Goal: Information Seeking & Learning: Understand process/instructions

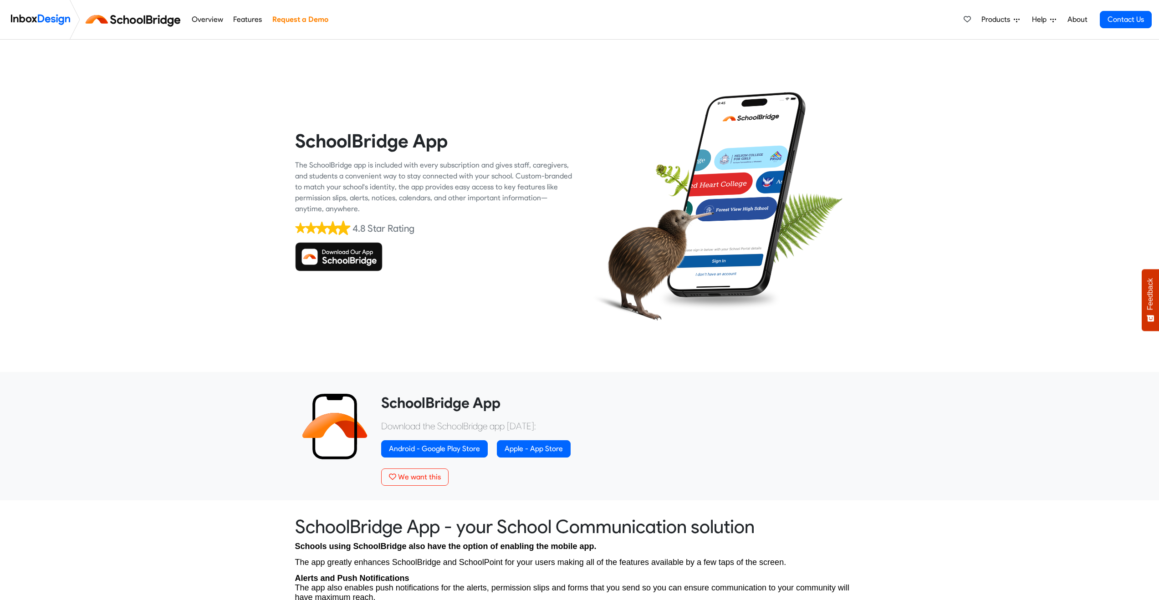
scroll to position [1975, 0]
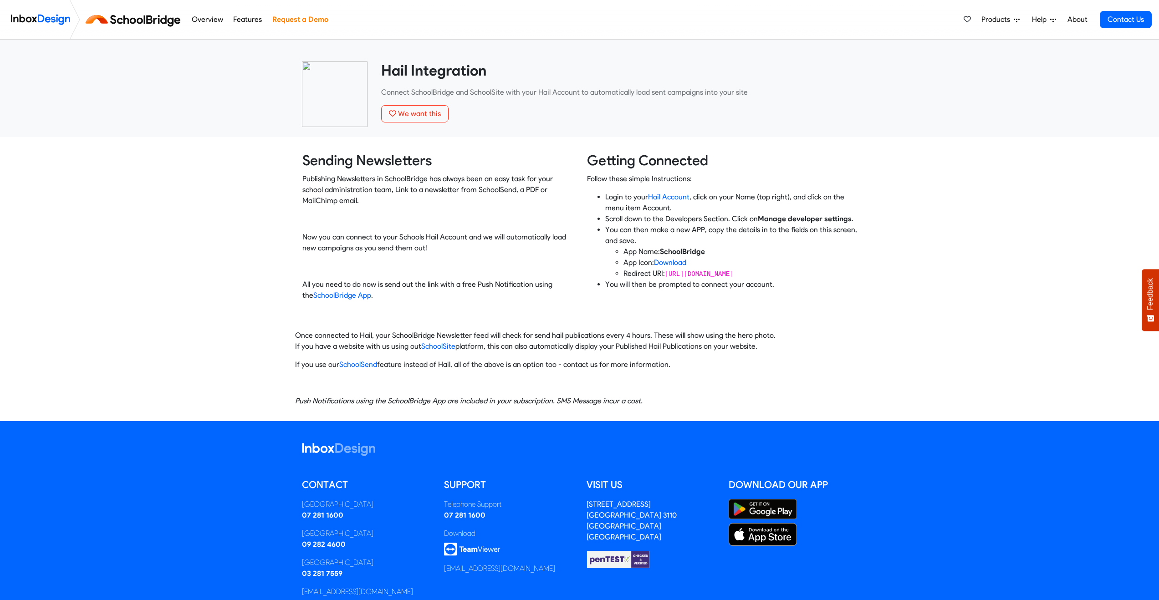
click at [719, 275] on code "[URL][DOMAIN_NAME]" at bounding box center [699, 273] width 69 height 7
drag, startPoint x: 625, startPoint y: 272, endPoint x: 812, endPoint y: 270, distance: 187.6
click at [808, 270] on li "Redirect URI: [URL][DOMAIN_NAME]" at bounding box center [740, 273] width 234 height 11
click at [734, 270] on code "[URL][DOMAIN_NAME]" at bounding box center [699, 273] width 69 height 7
drag, startPoint x: 795, startPoint y: 285, endPoint x: 790, endPoint y: 284, distance: 4.6
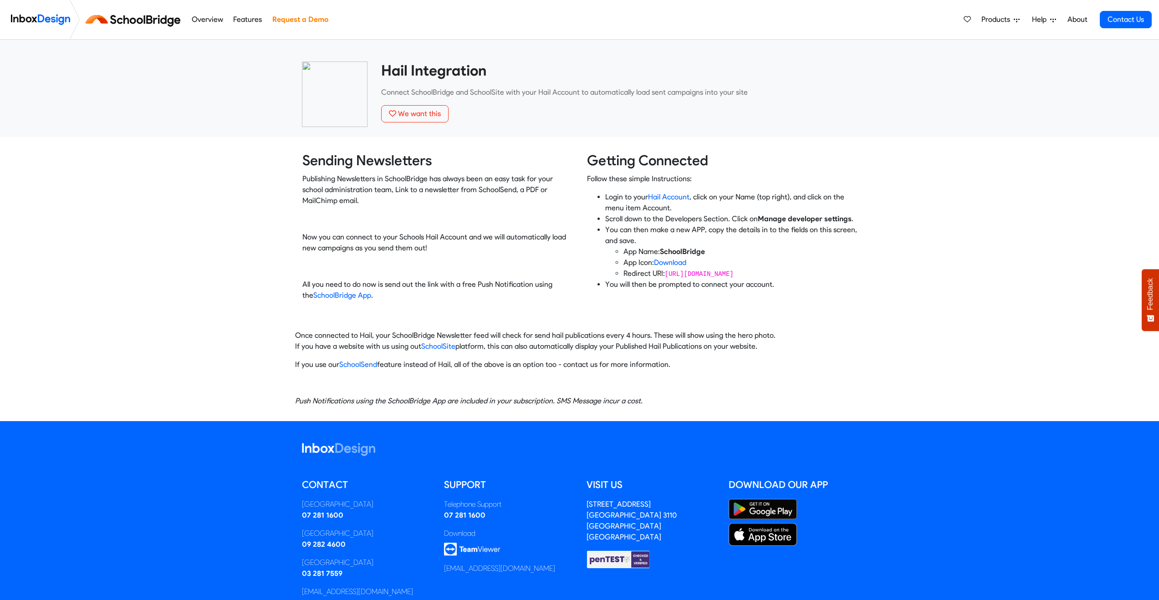
click at [792, 285] on li "You will then be prompted to connect your account." at bounding box center [731, 284] width 252 height 11
drag, startPoint x: 623, startPoint y: 254, endPoint x: 711, endPoint y: 249, distance: 88.0
click at [710, 249] on li "App Name: SchoolBridge" at bounding box center [740, 251] width 234 height 11
click at [714, 249] on li "App Name: SchoolBridge" at bounding box center [740, 251] width 234 height 11
drag, startPoint x: 606, startPoint y: 284, endPoint x: 791, endPoint y: 286, distance: 184.9
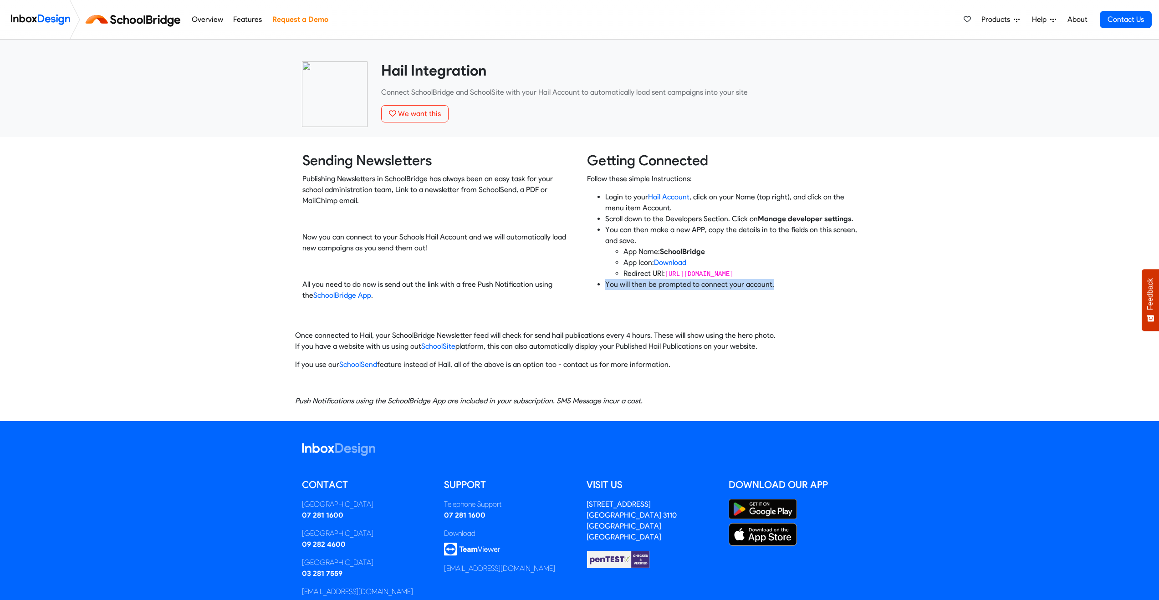
click at [786, 286] on li "You will then be prompted to connect your account." at bounding box center [731, 284] width 252 height 11
click at [795, 286] on li "You will then be prompted to connect your account." at bounding box center [731, 284] width 252 height 11
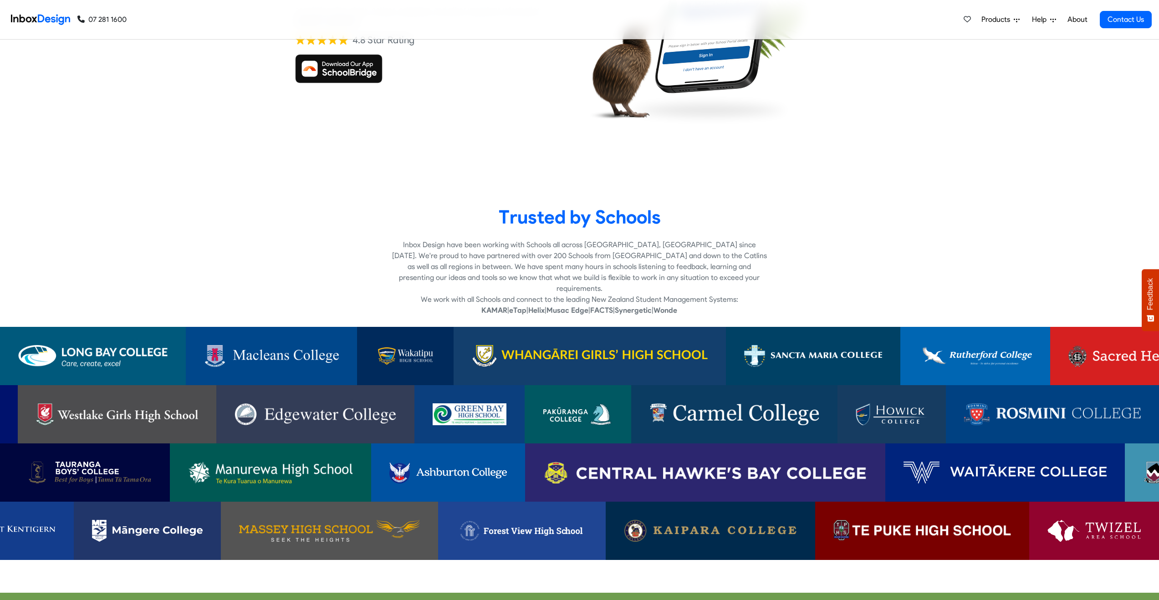
checkbox input "true"
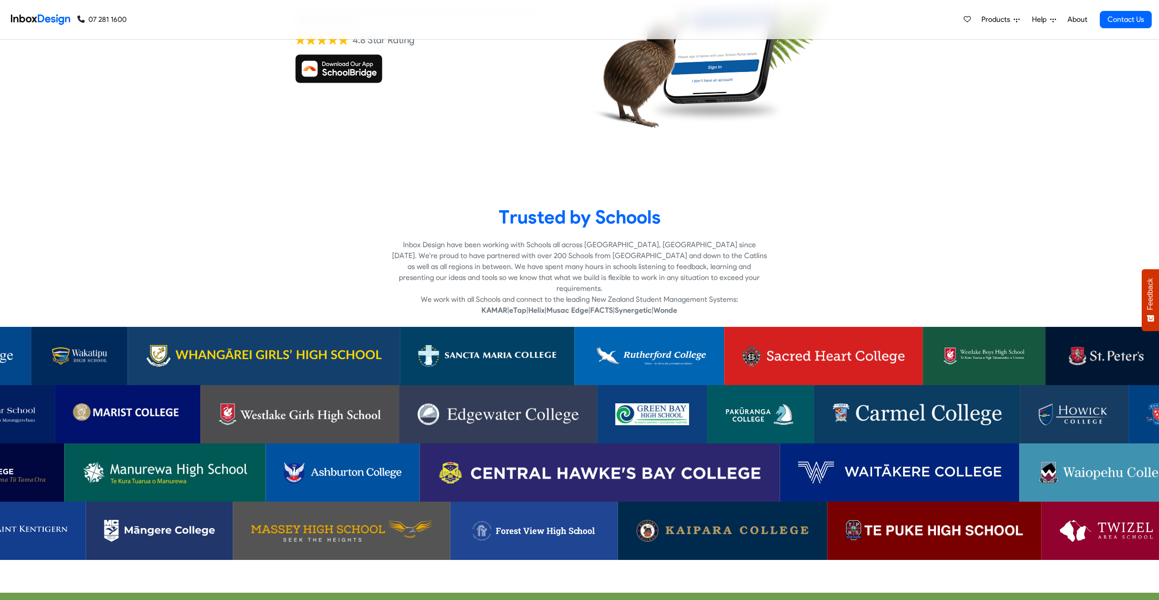
checkbox input "true"
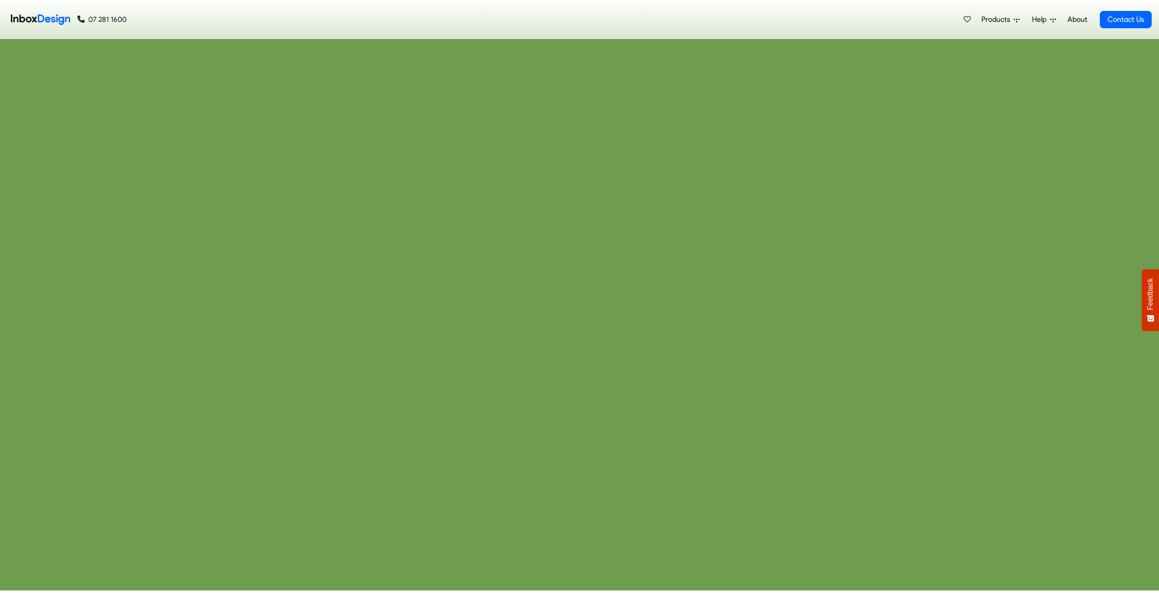
checkbox input "true"
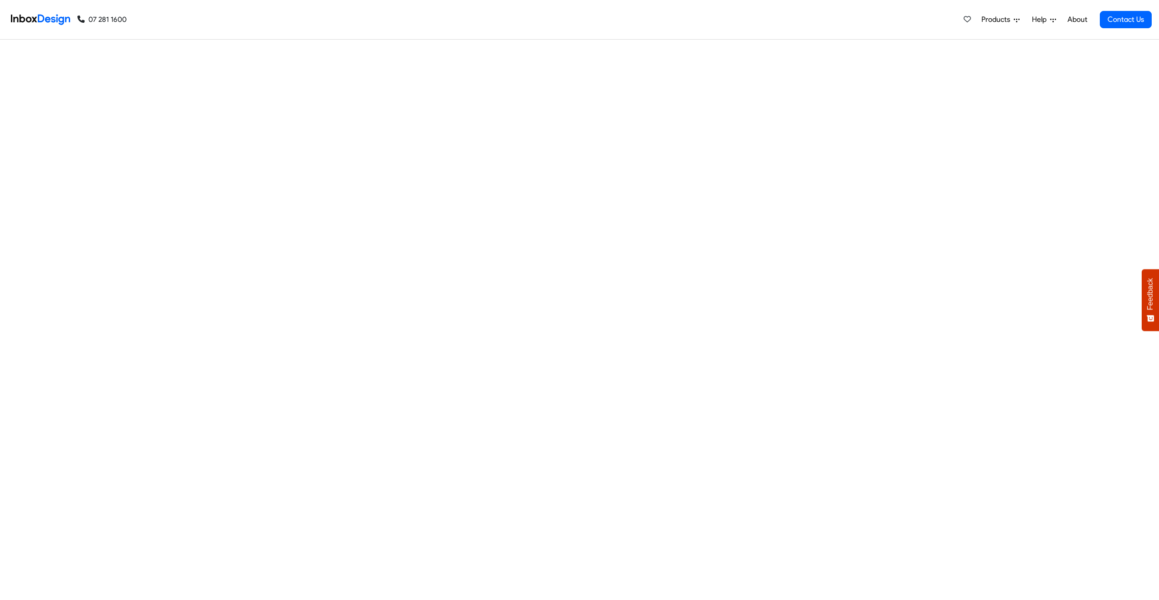
checkbox input "true"
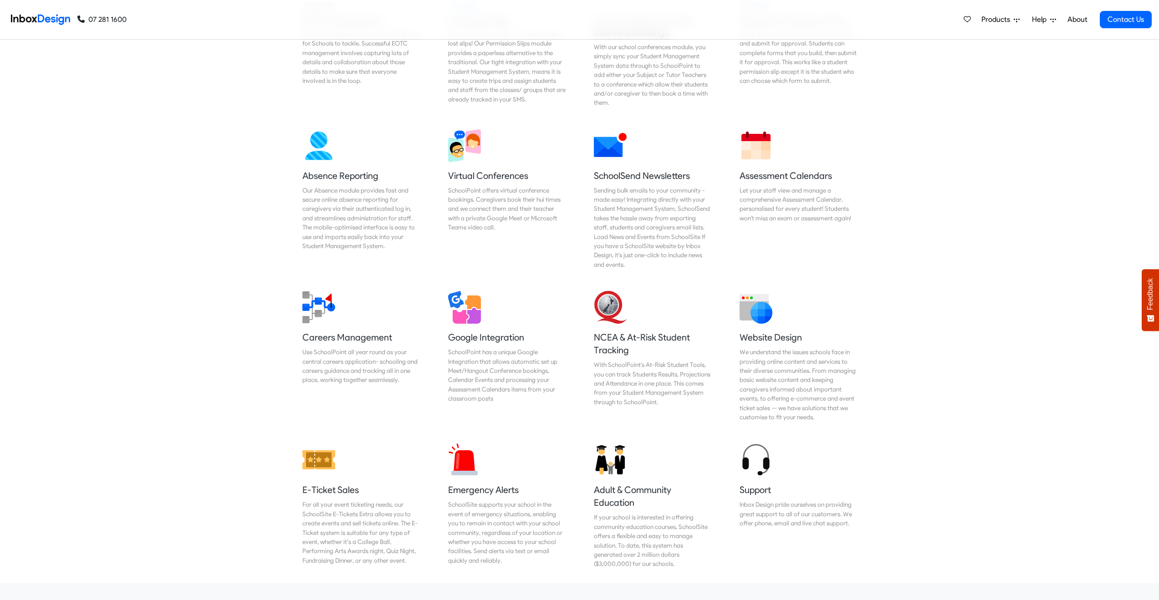
checkbox input "true"
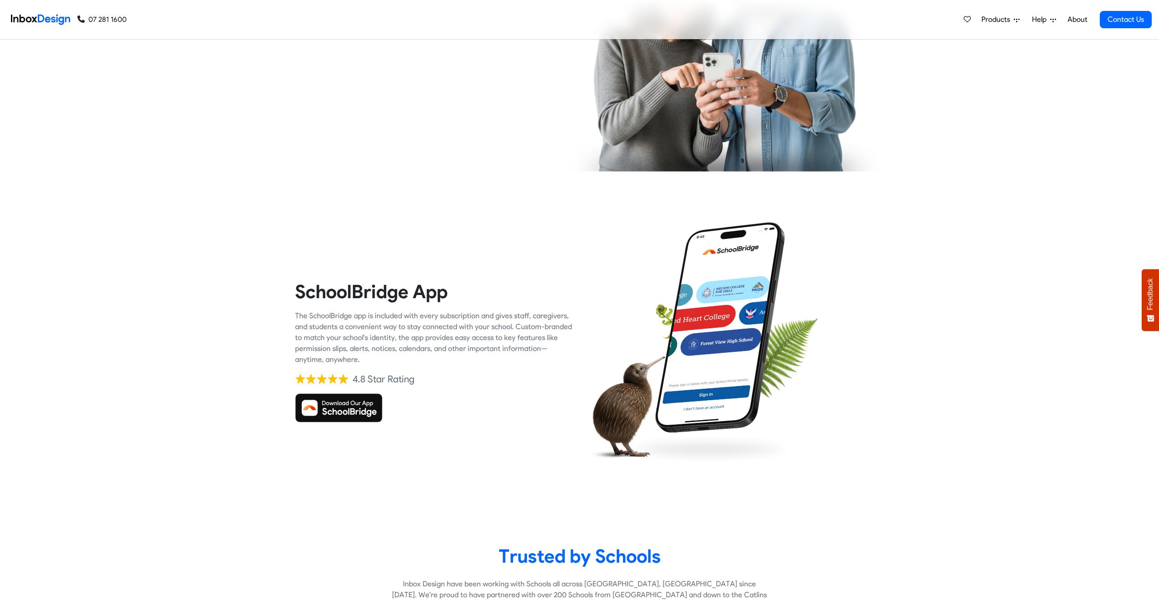
scroll to position [1452, 0]
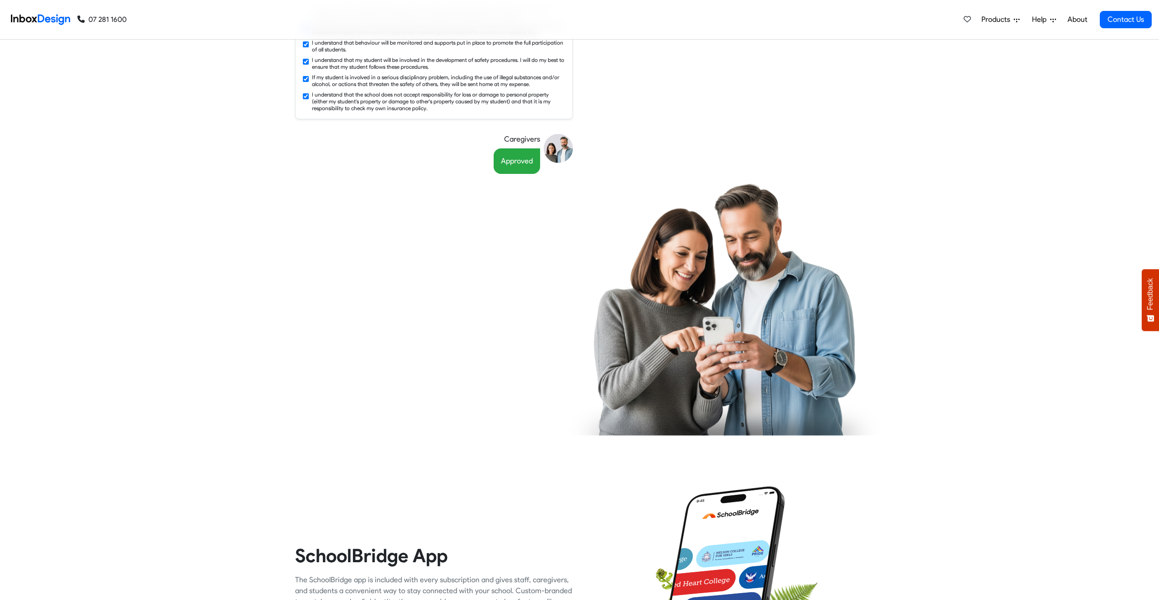
checkbox input "false"
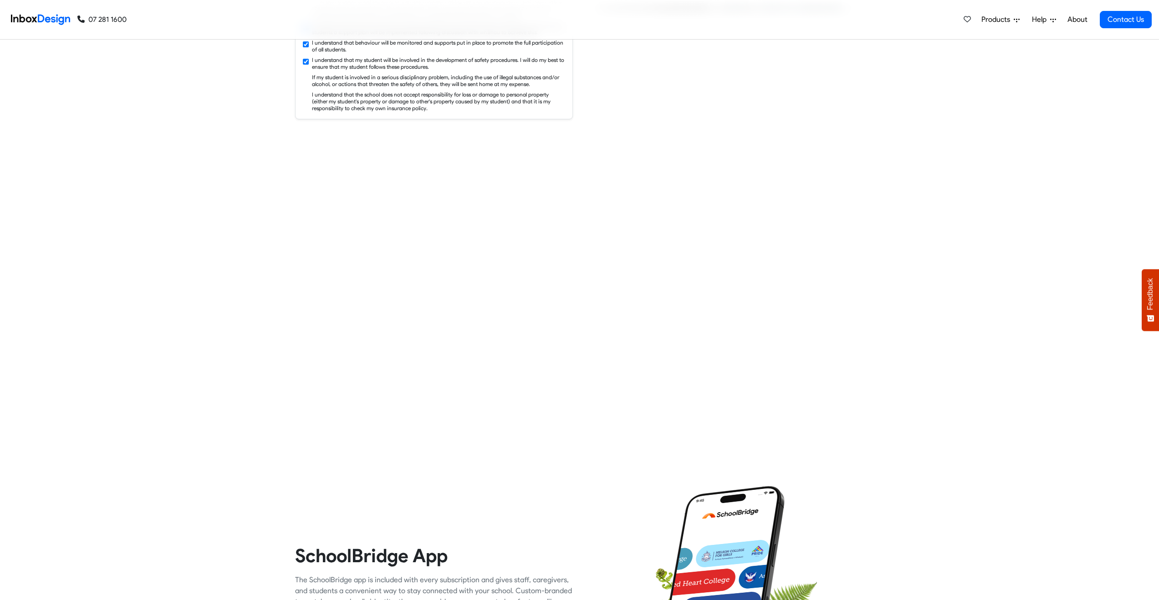
checkbox input "false"
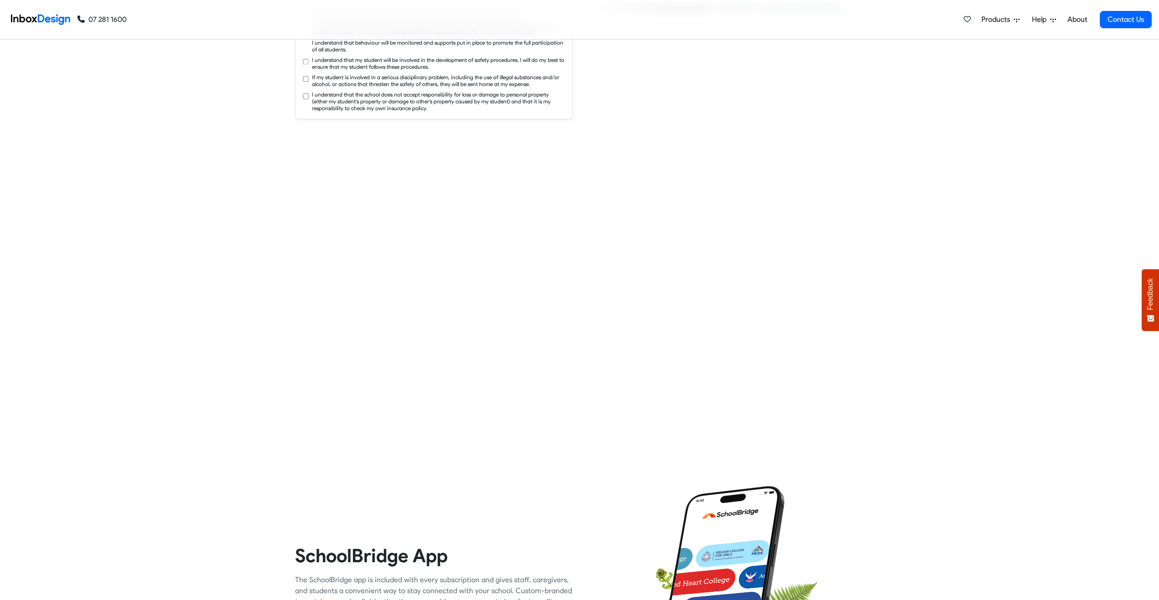
checkbox input "false"
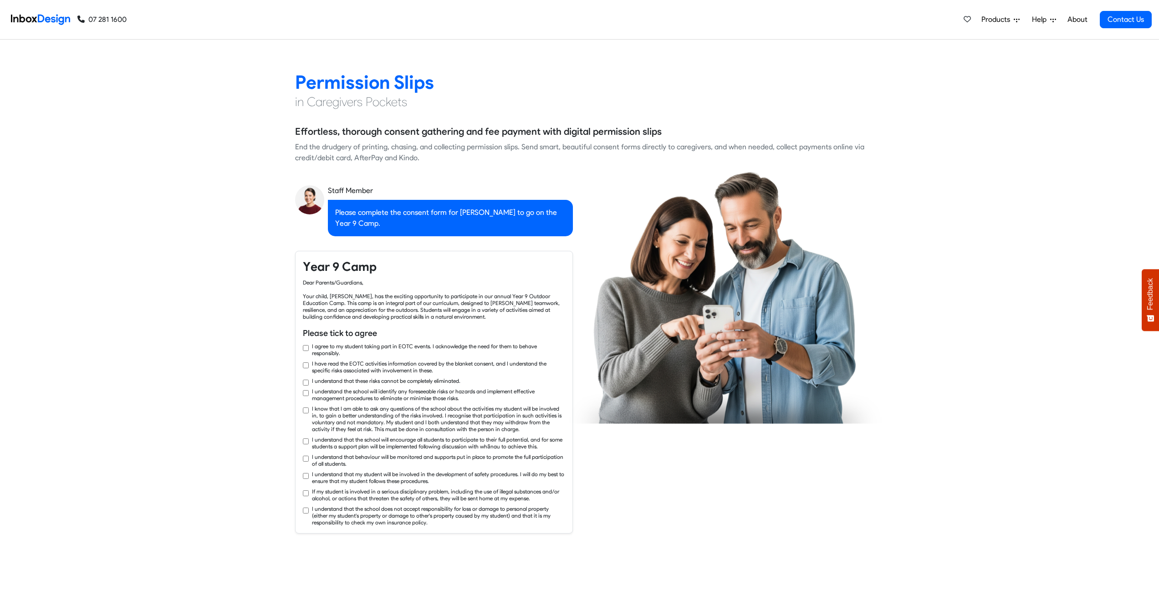
checkbox input "true"
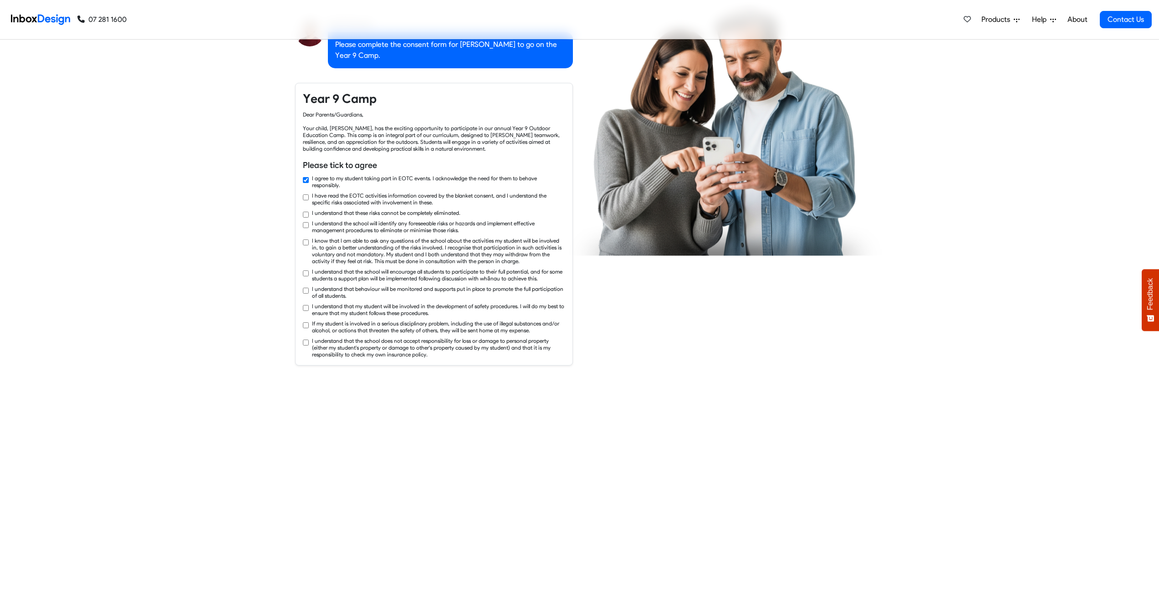
checkbox input "true"
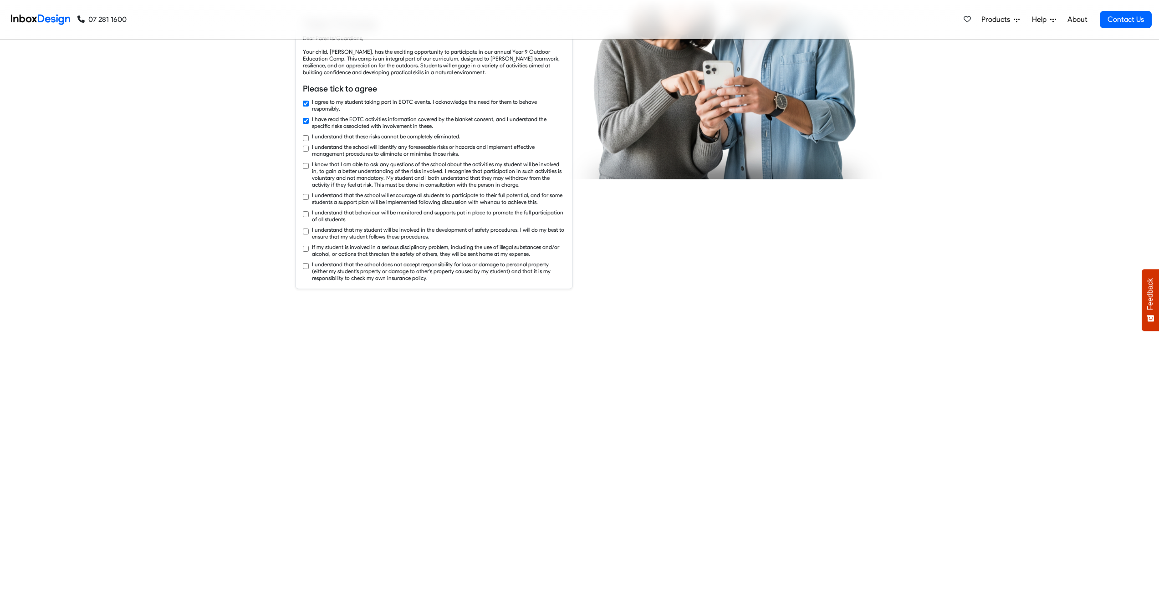
checkbox input "true"
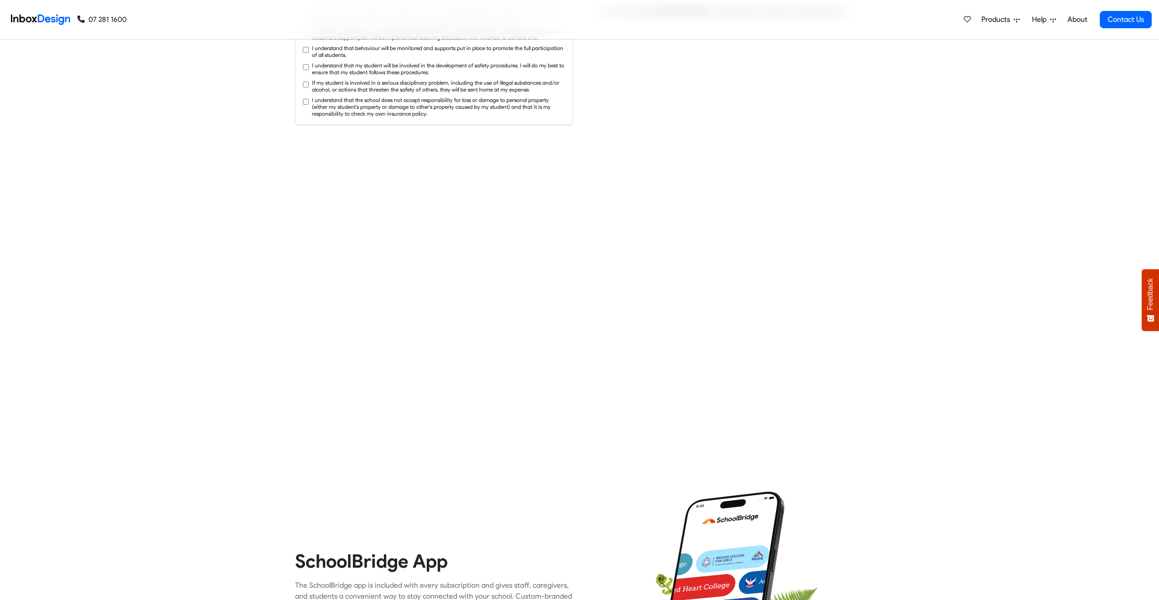
checkbox input "true"
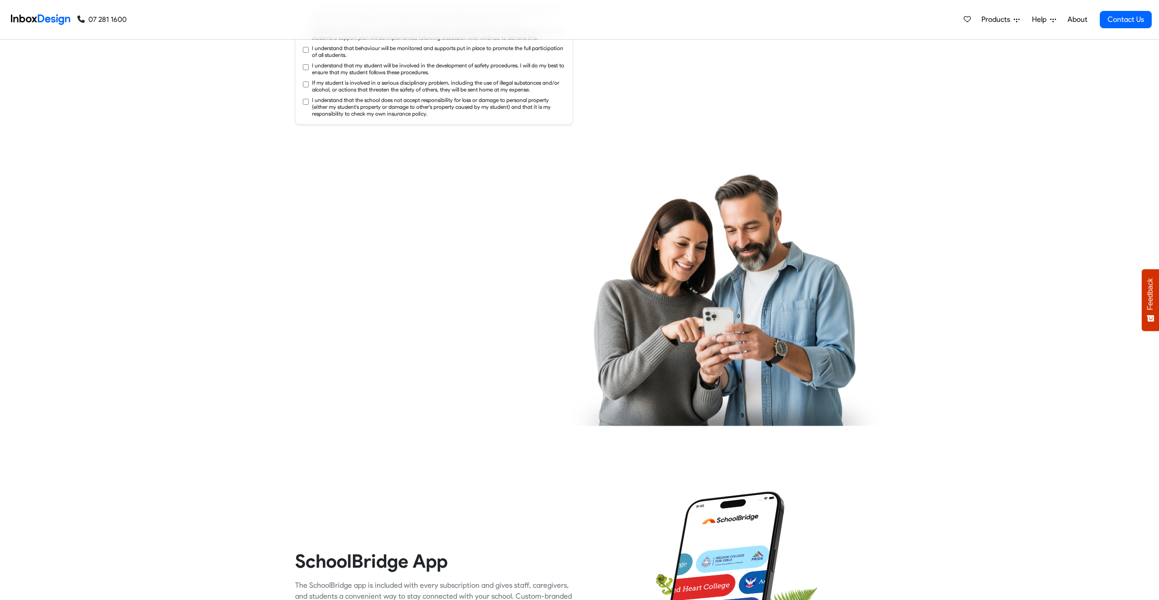
checkbox input "true"
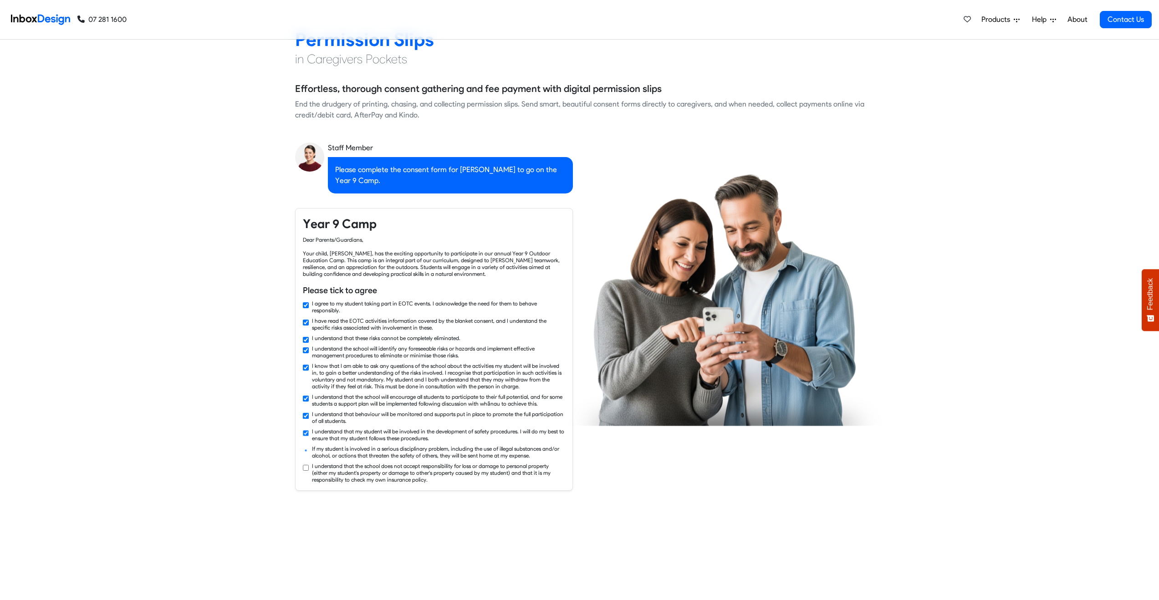
checkbox input "false"
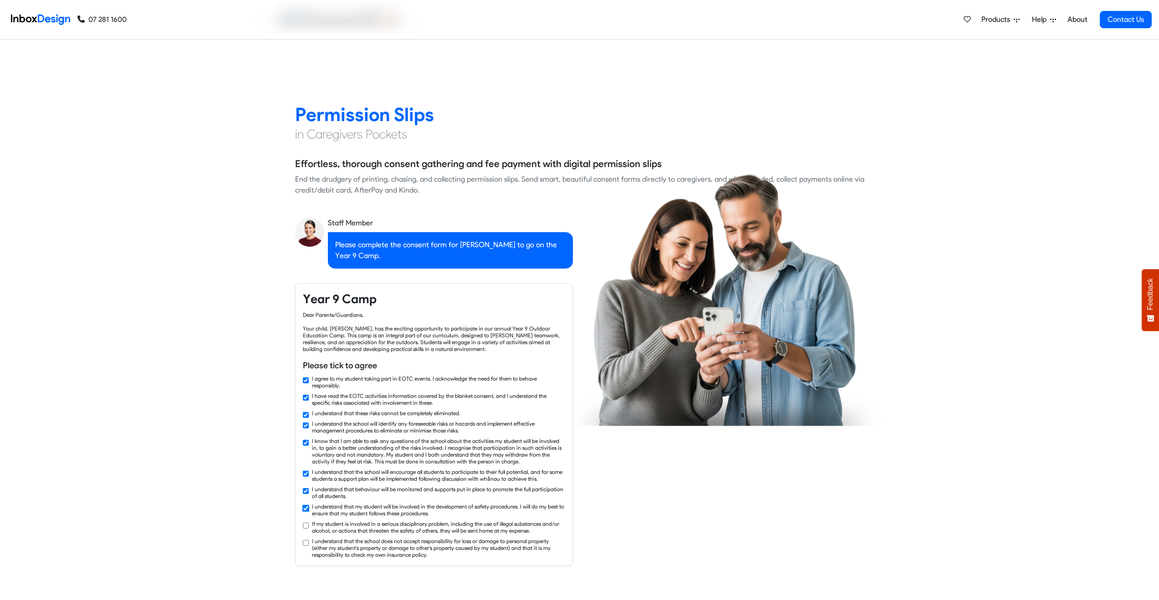
checkbox input "false"
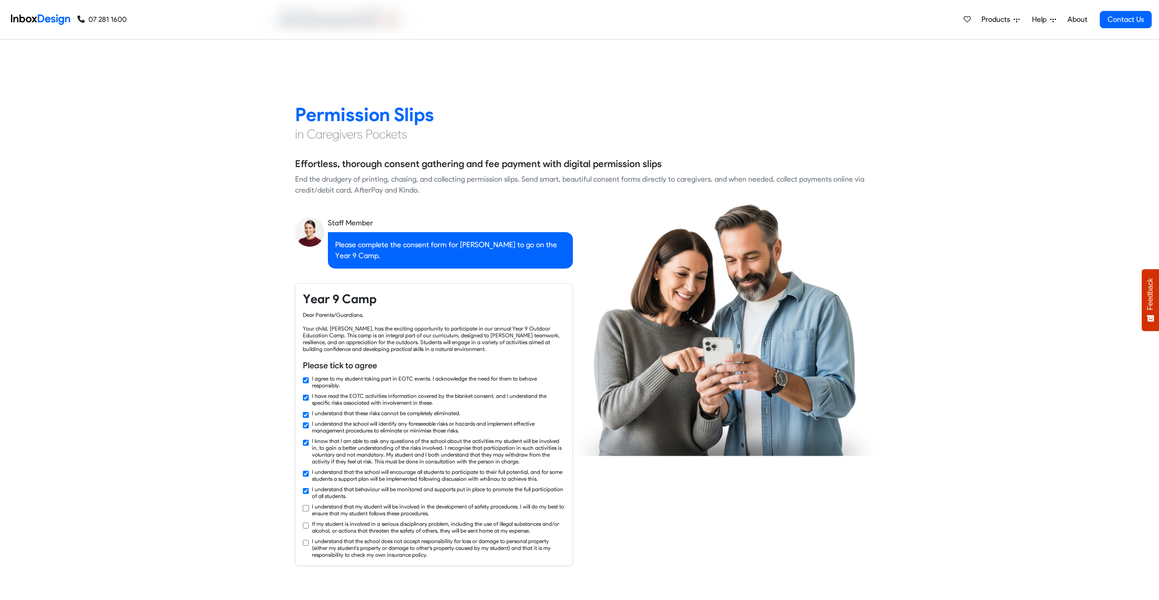
scroll to position [953, 0]
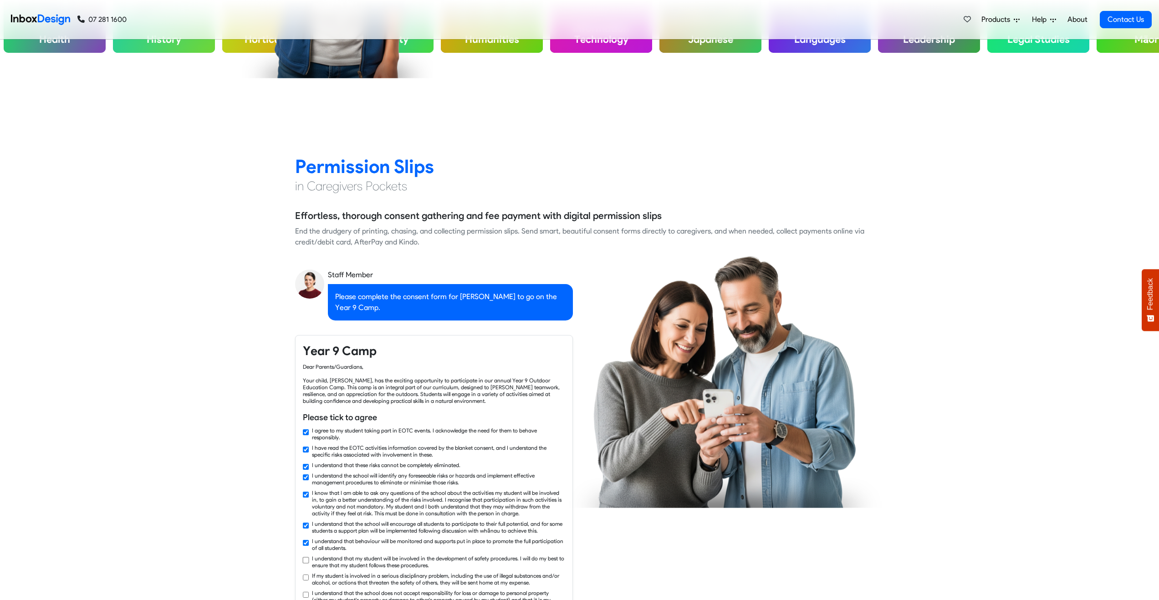
checkbox input "false"
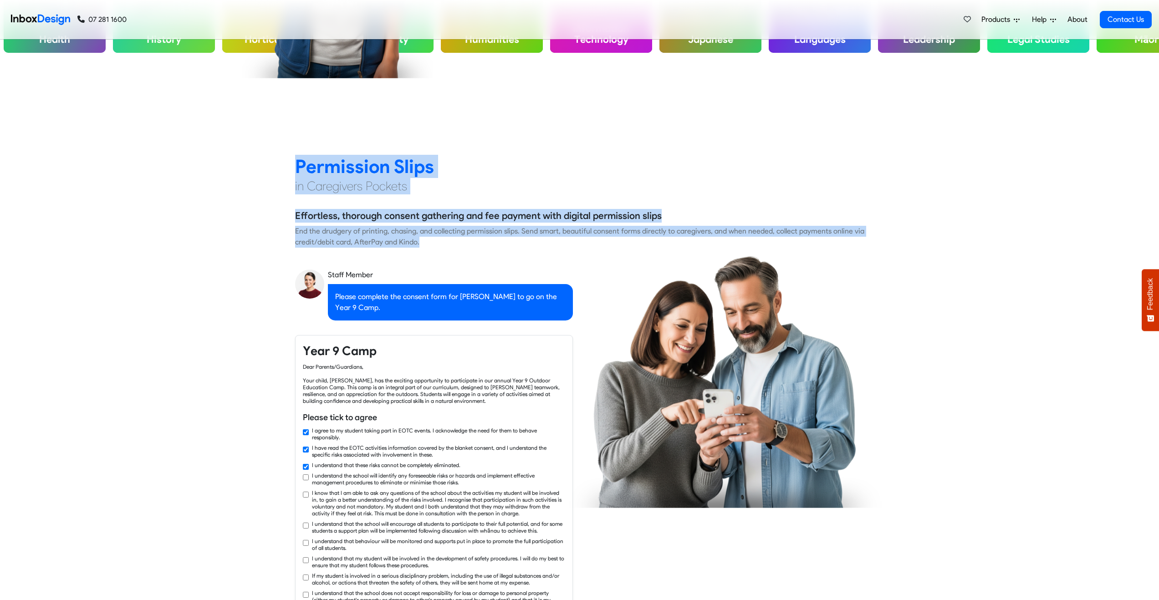
drag, startPoint x: 297, startPoint y: 161, endPoint x: 435, endPoint y: 243, distance: 160.7
click at [435, 243] on div "Permission Slips in Caregivers Pockets Effortless, thorough consent gathering a…" at bounding box center [579, 538] width 583 height 766
click at [436, 243] on div "End the drudgery of printing, chasing, and collecting permission slips. Send sm…" at bounding box center [579, 237] width 569 height 22
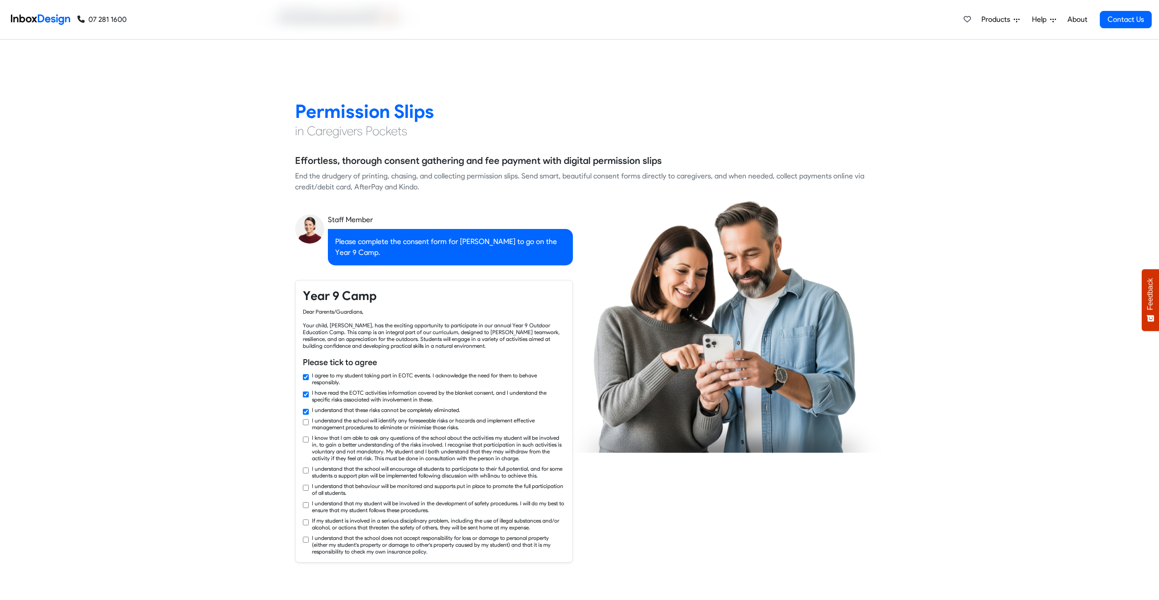
checkbox input "true"
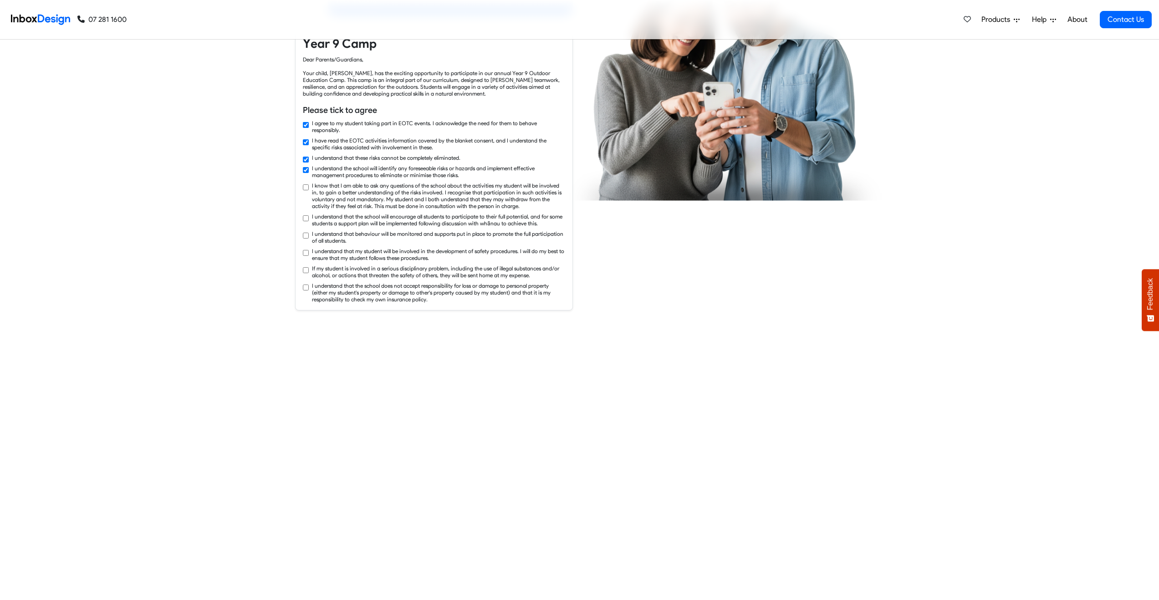
checkbox input "true"
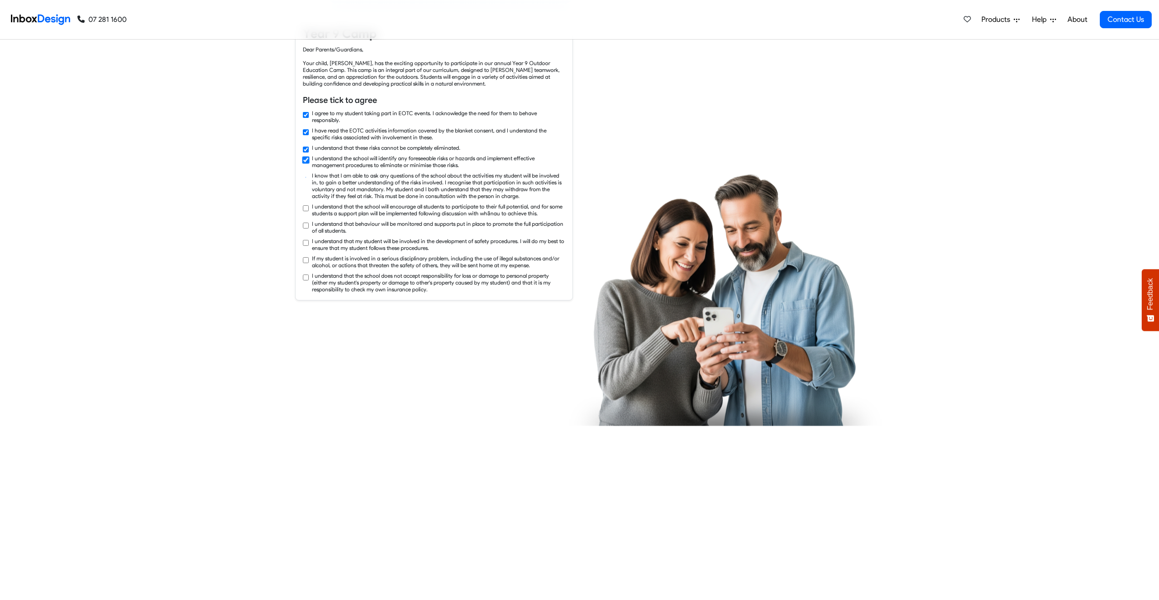
checkbox input "true"
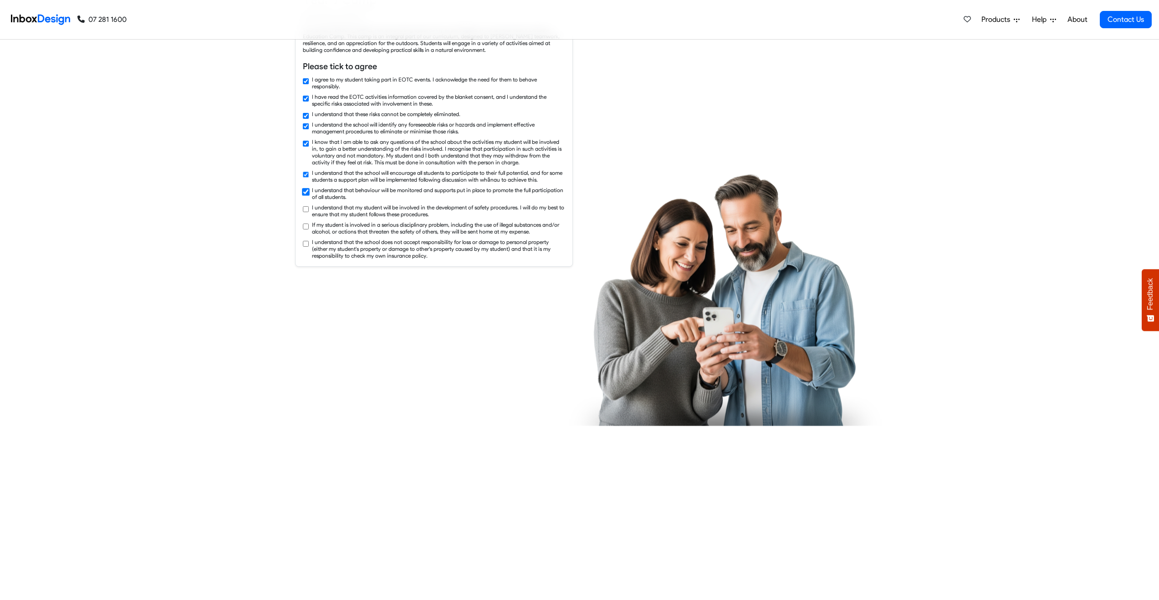
checkbox input "true"
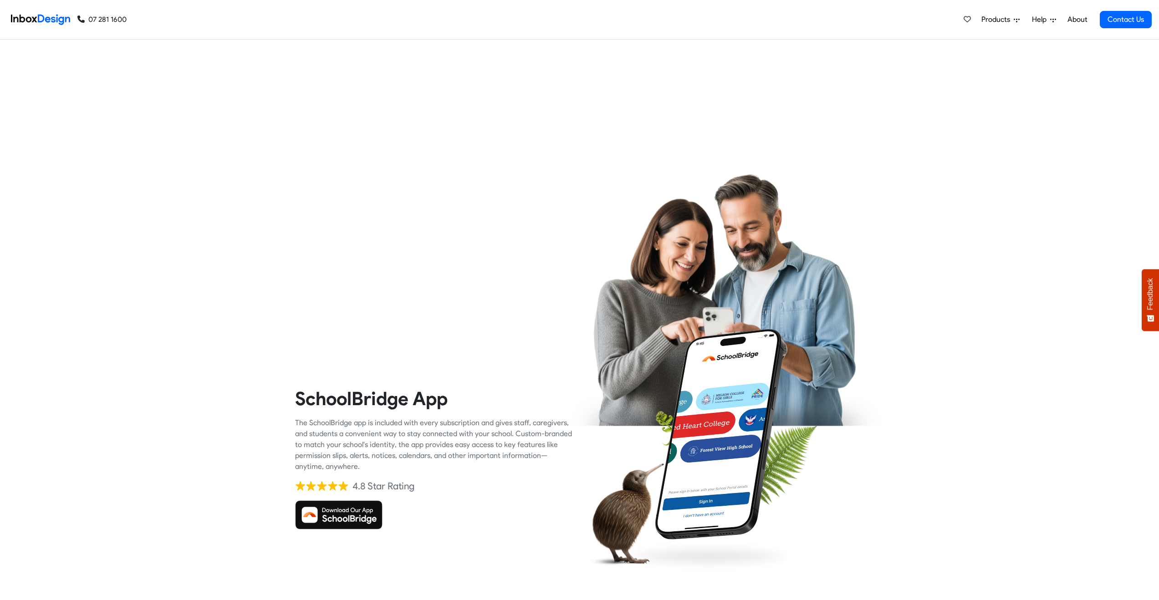
checkbox input "true"
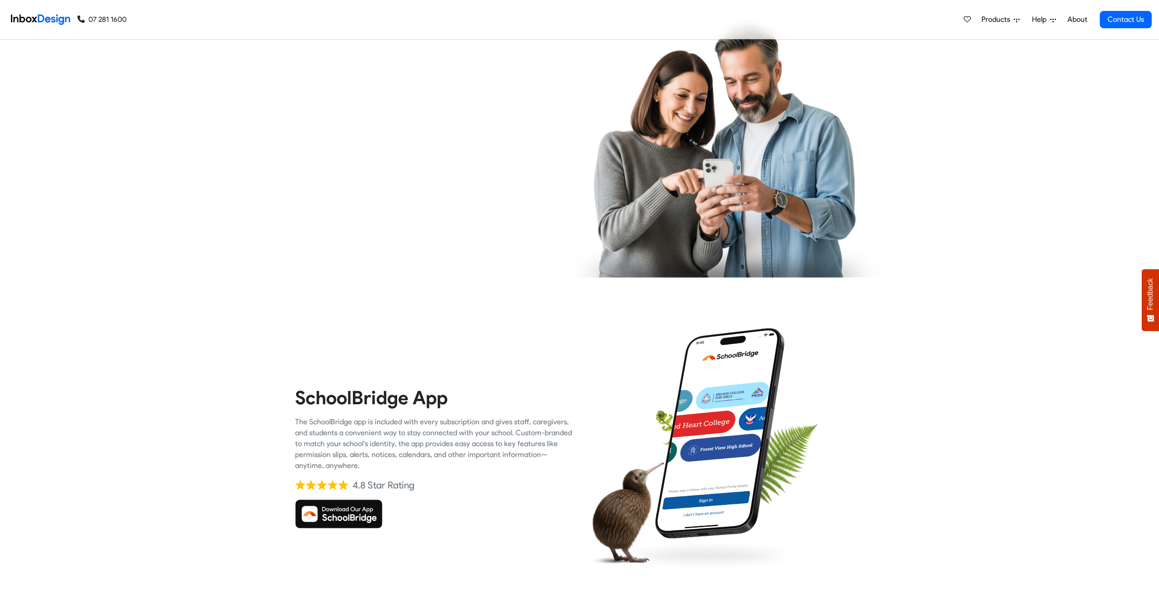
checkbox input "true"
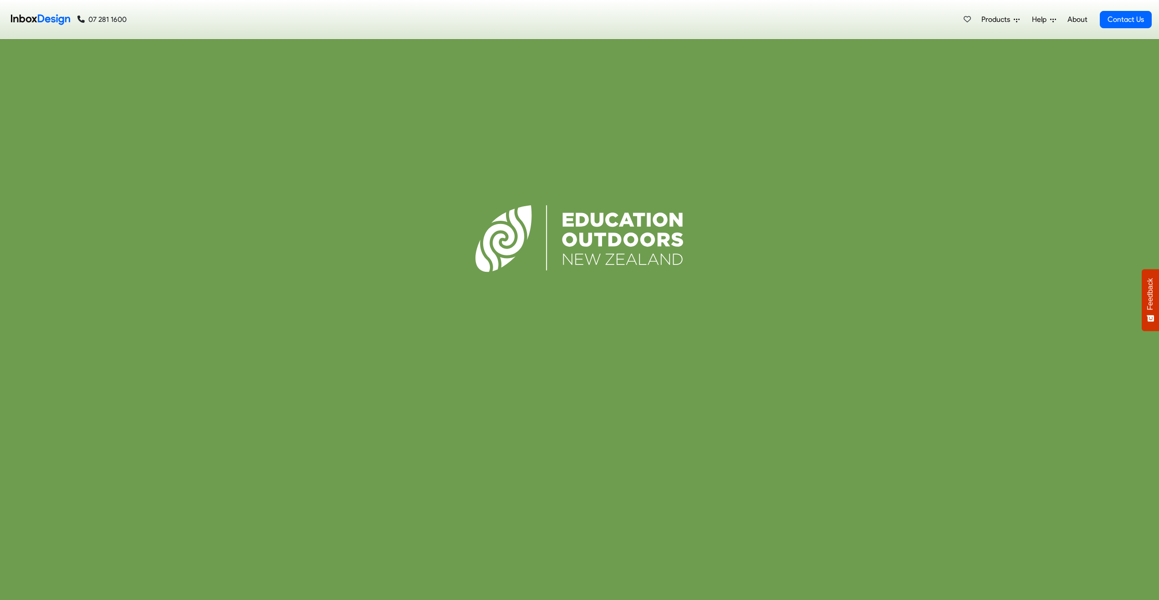
scroll to position [2780, 0]
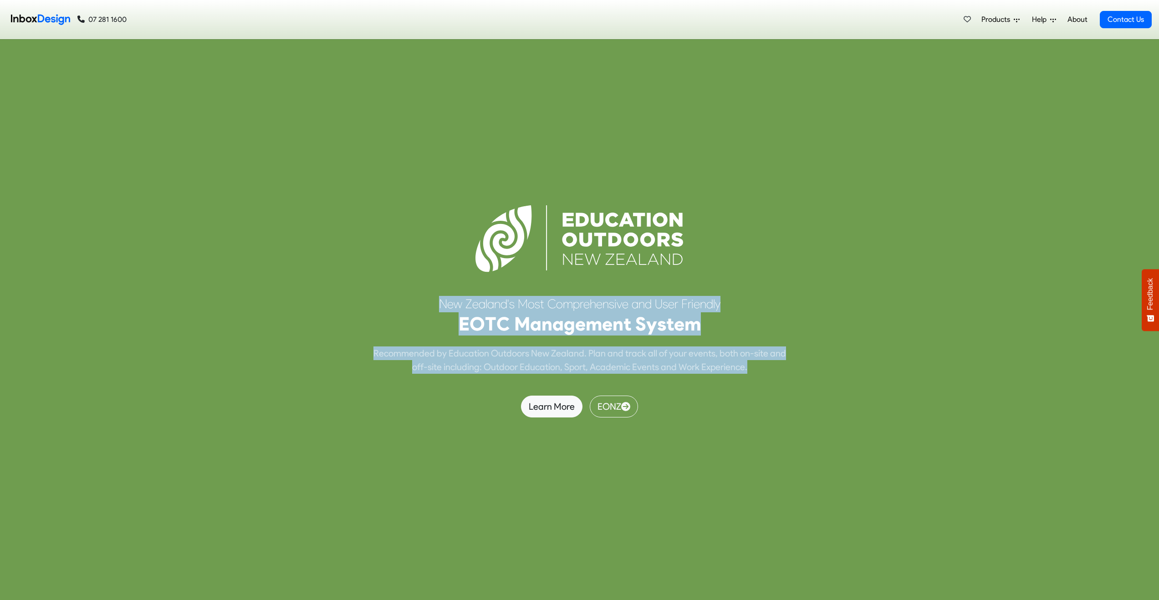
drag, startPoint x: 434, startPoint y: 299, endPoint x: 754, endPoint y: 376, distance: 328.7
click at [754, 376] on div "N e w Z e a l a n d ' s M o s t C o m p r e h e n s i v e a n d U s e r F r i e…" at bounding box center [579, 300] width 583 height 235
click at [759, 376] on div "N e w Z e a l a n d ' s M o s t C o m p r e h e n s i v e a n d U s e r F r i e…" at bounding box center [579, 300] width 583 height 235
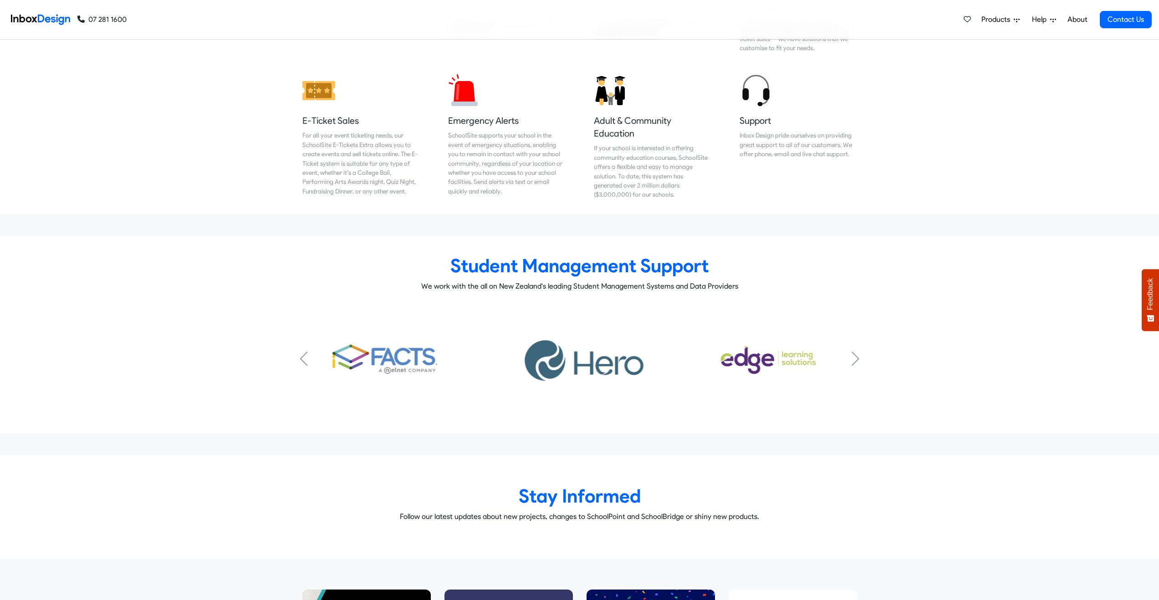
scroll to position [4514, 0]
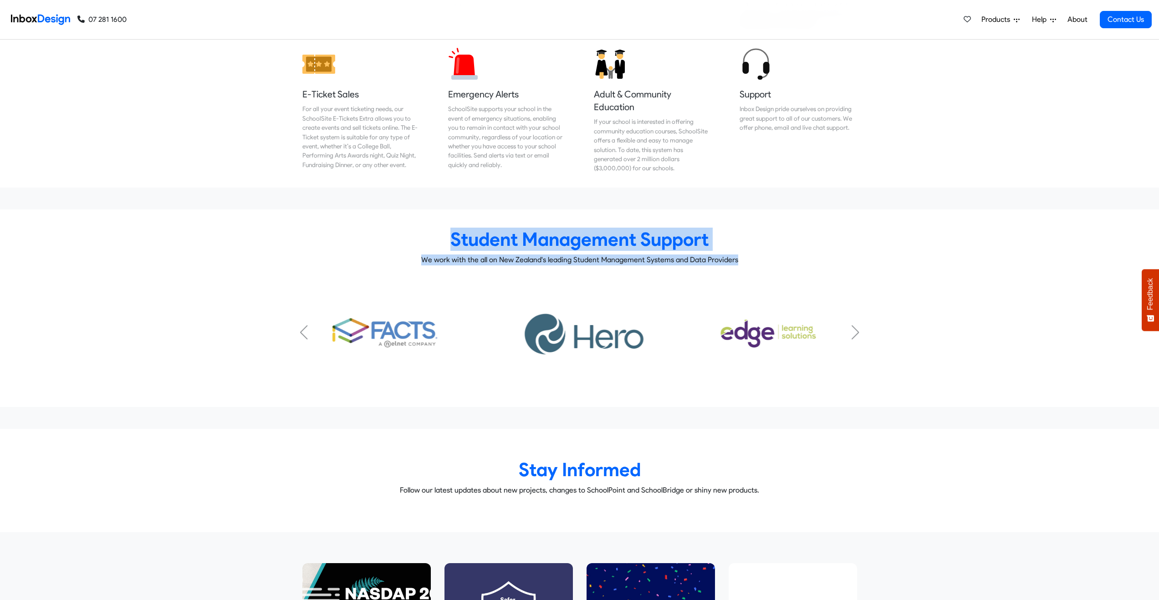
drag, startPoint x: 457, startPoint y: 222, endPoint x: 770, endPoint y: 244, distance: 314.0
click at [770, 244] on article "Student Management Support We work with the all on New Zealand's leading Studen…" at bounding box center [579, 247] width 569 height 38
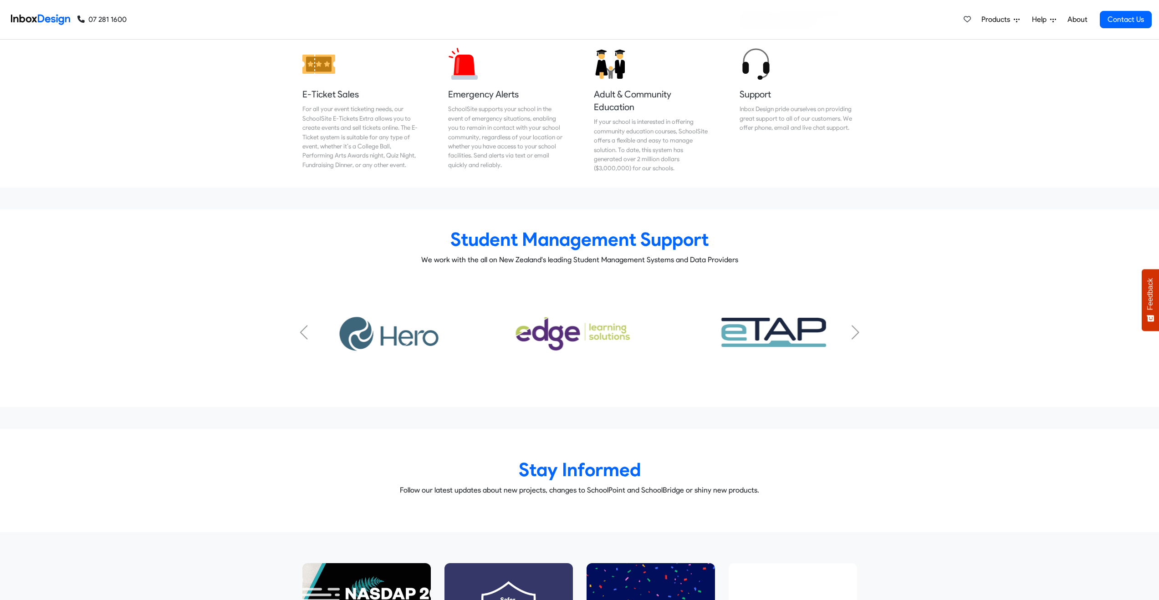
click at [770, 255] on p "We work with the all on New Zealand's leading Student Management Systems and Da…" at bounding box center [579, 260] width 569 height 11
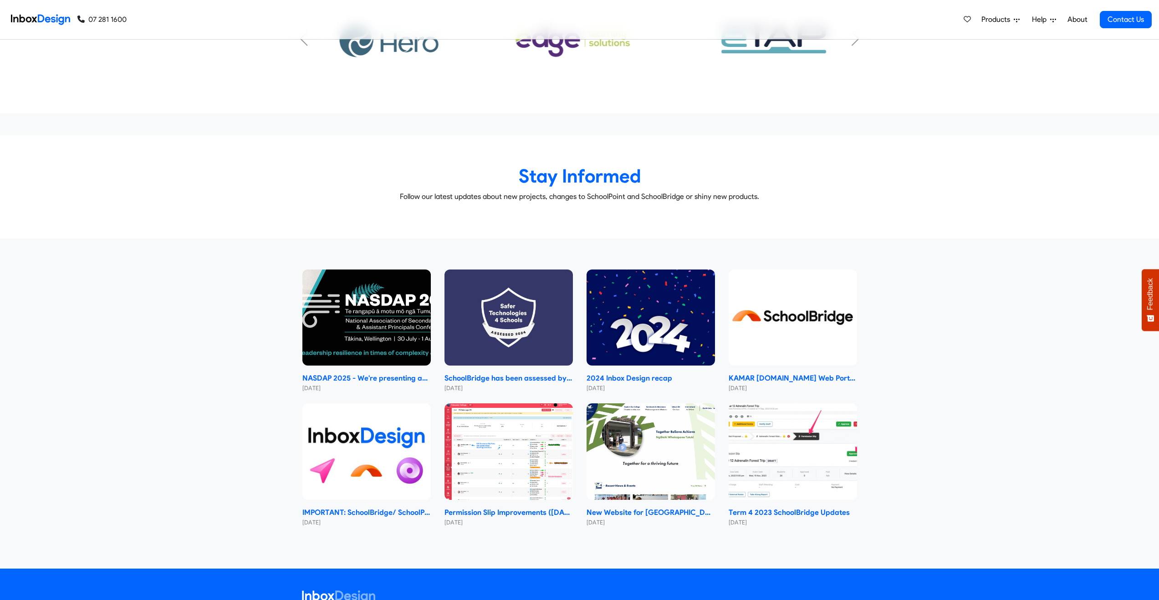
scroll to position [4823, 0]
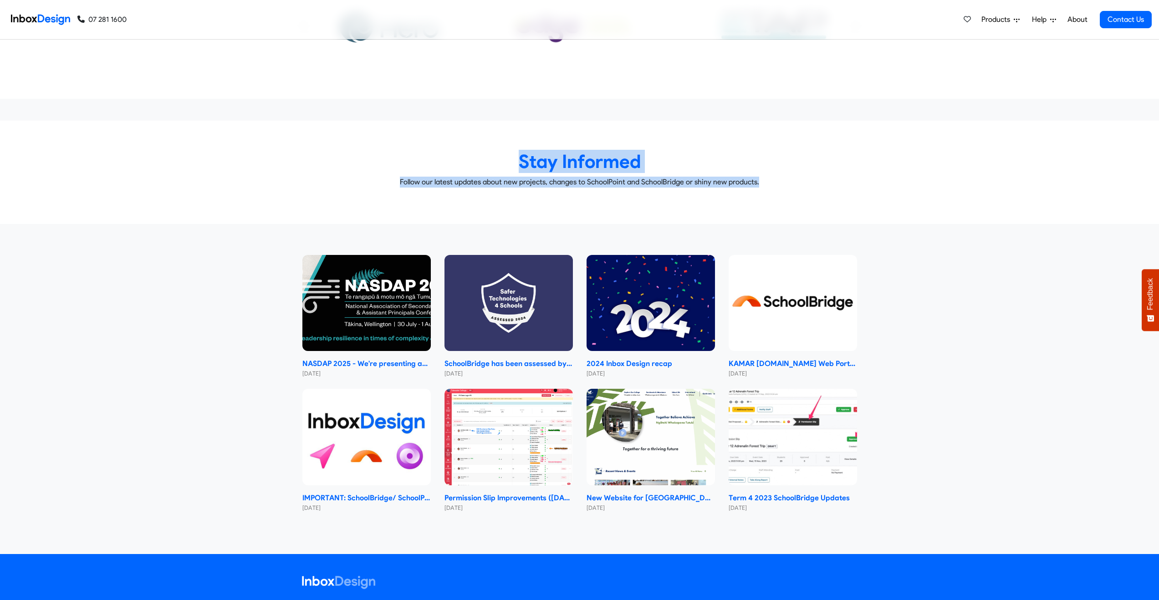
drag, startPoint x: 729, startPoint y: 173, endPoint x: 860, endPoint y: 195, distance: 133.4
click at [860, 202] on div at bounding box center [579, 213] width 1173 height 22
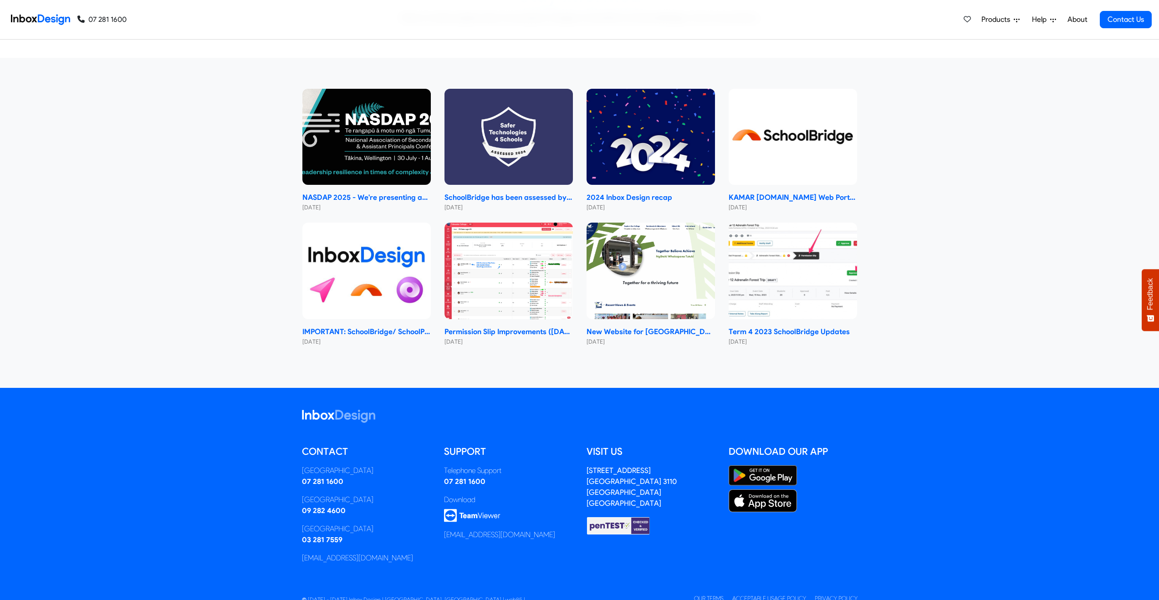
scroll to position [4995, 0]
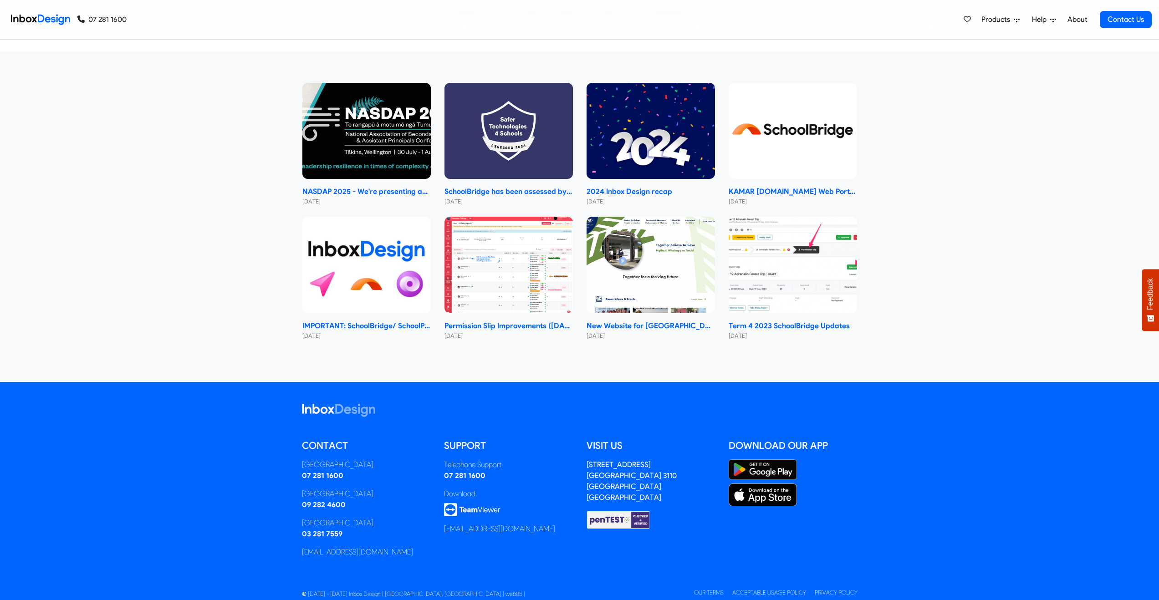
click at [1012, 21] on span "Products" at bounding box center [997, 19] width 32 height 11
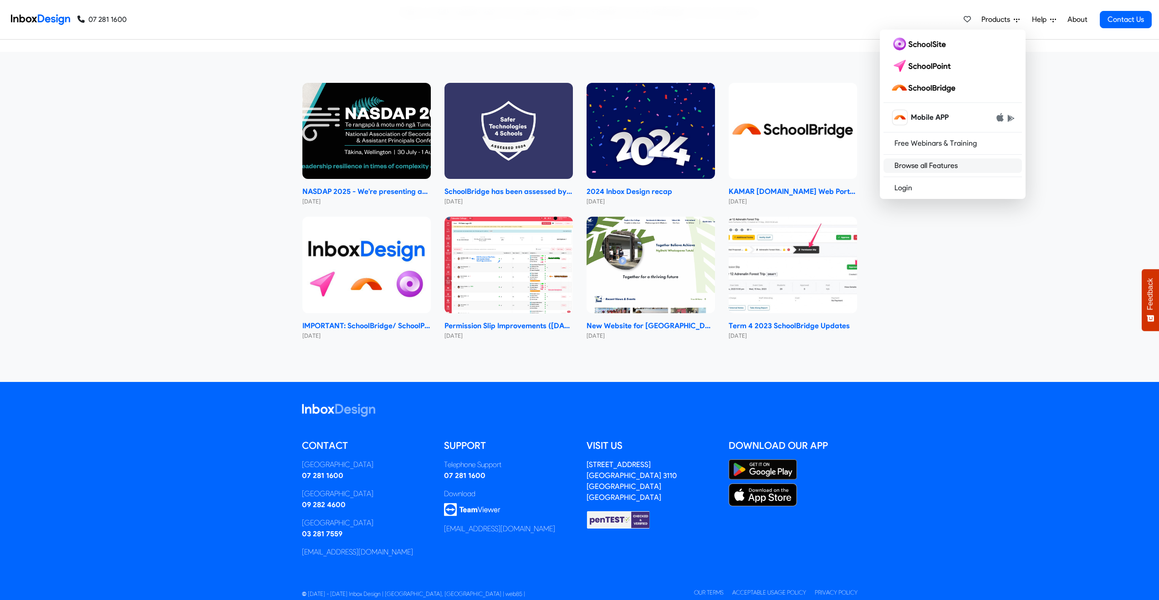
click at [919, 168] on link "Browse all Features" at bounding box center [952, 165] width 138 height 15
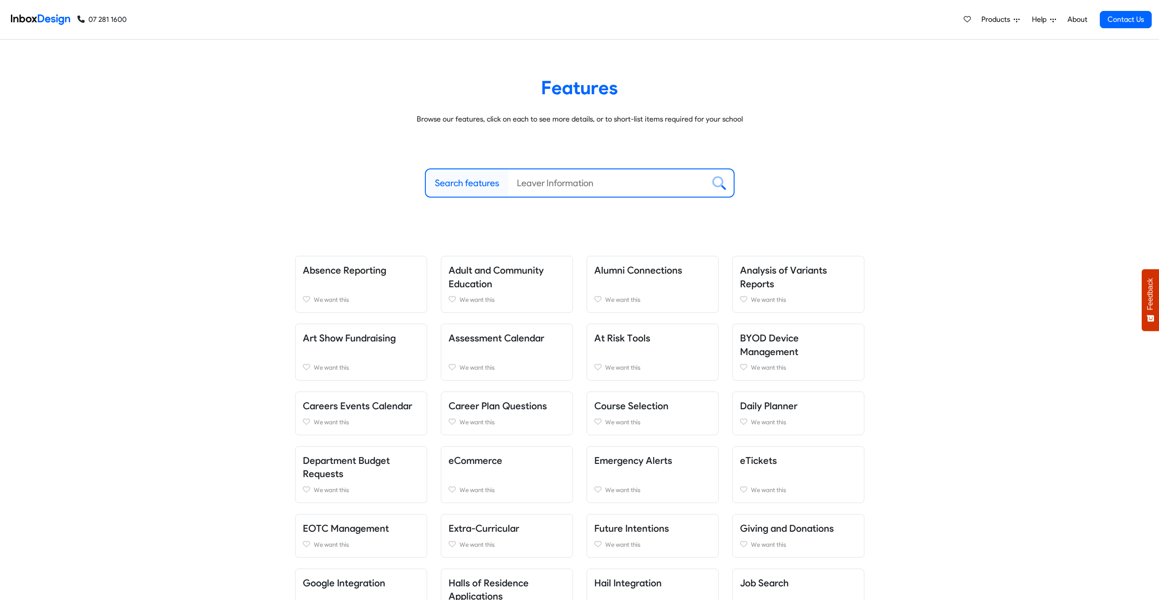
click at [605, 181] on input "Search features" at bounding box center [606, 182] width 197 height 27
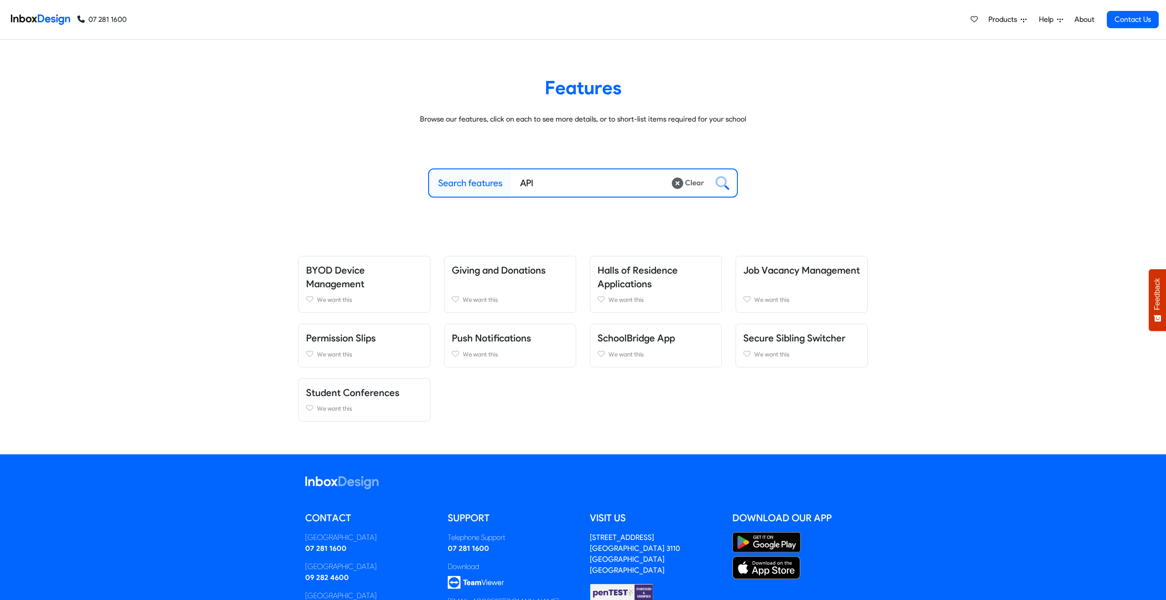
type input "API"
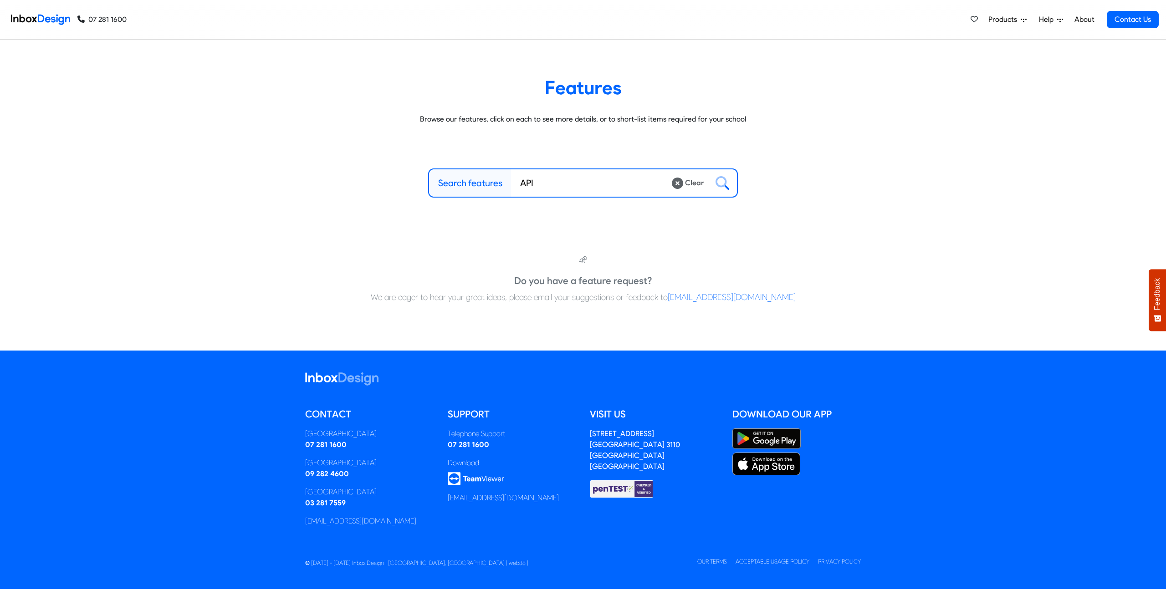
click at [1086, 24] on link "About" at bounding box center [1083, 19] width 25 height 18
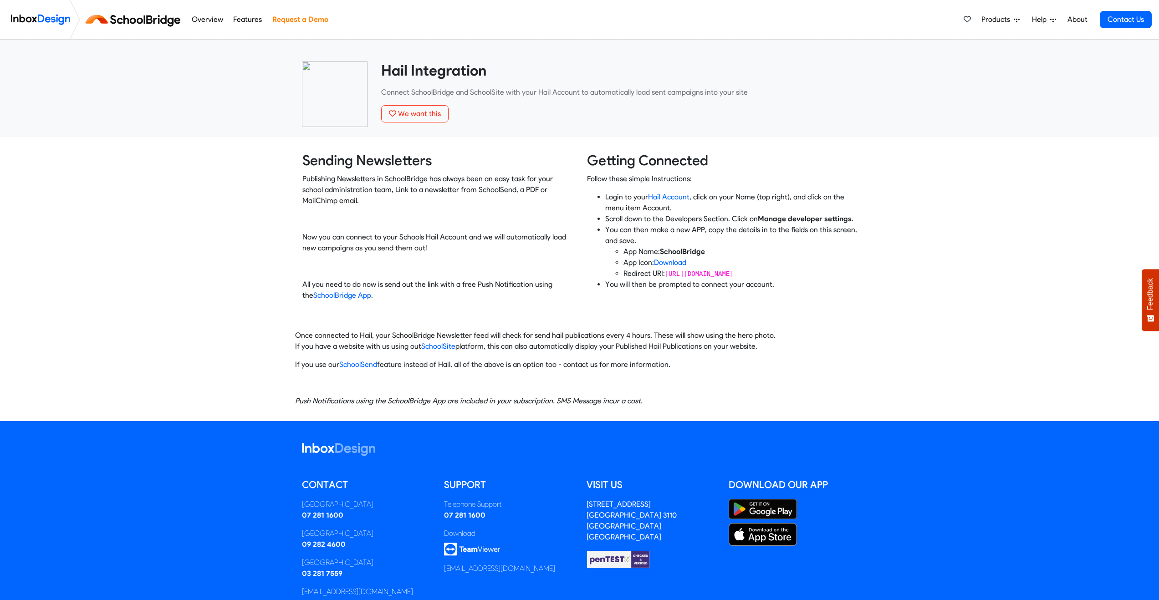
click at [318, 98] on img at bounding box center [335, 94] width 66 height 66
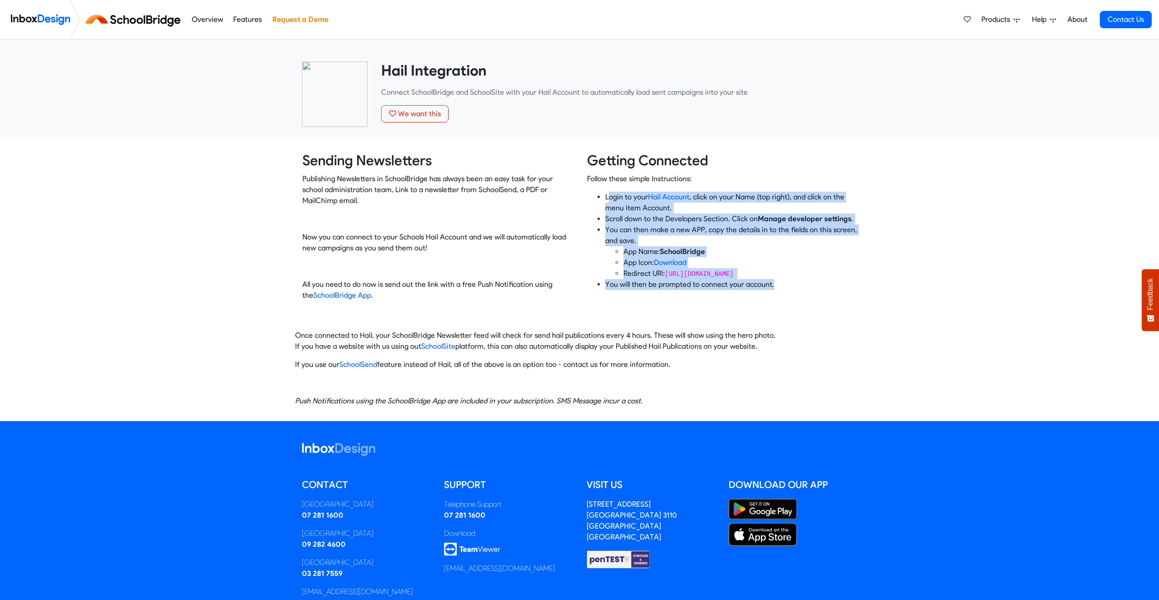
drag, startPoint x: 607, startPoint y: 196, endPoint x: 890, endPoint y: 303, distance: 302.8
click at [890, 303] on div "Lorem ipsum dolor sit amet, consectetur adipiscing elit Sending Newsletters Pub…" at bounding box center [579, 230] width 1159 height 157
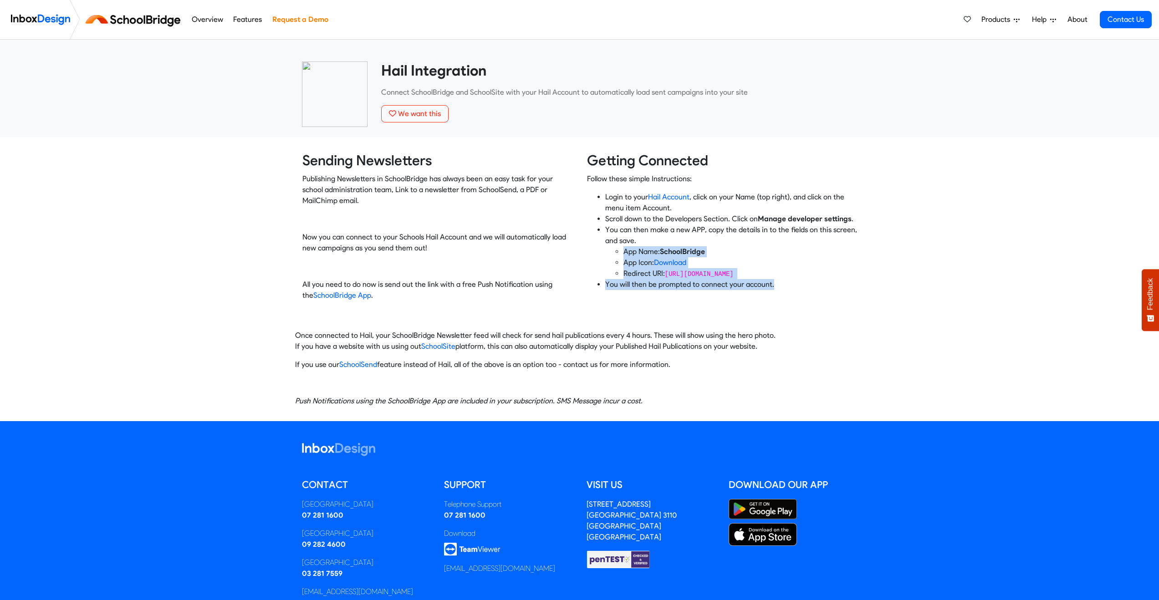
drag, startPoint x: 623, startPoint y: 250, endPoint x: 772, endPoint y: 286, distance: 153.6
click at [772, 286] on ul "Login to your Hail Account , click on your Name (top right), and click on the m…" at bounding box center [722, 241] width 270 height 98
click at [772, 286] on li "You will then be prompted to connect your account." at bounding box center [731, 284] width 252 height 11
